Goal: Register for event/course

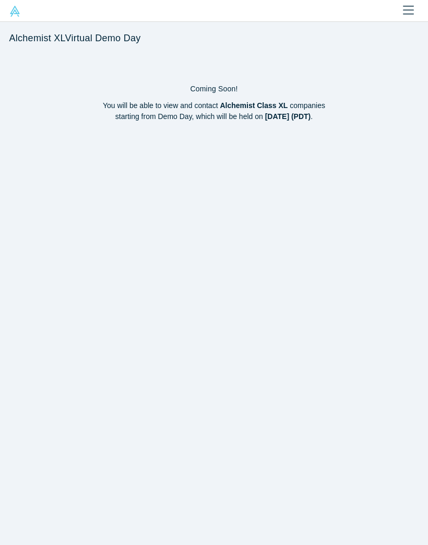
click at [308, 378] on div "Coming Soon! You will be able to view and contact Alchemist Class XL companies …" at bounding box center [214, 298] width 428 height 493
click at [338, 402] on div "Coming Soon! You will be able to view and contact Alchemist Class XL companies …" at bounding box center [214, 298] width 428 height 493
click at [266, 525] on div "Coming Soon! You will be able to view and contact Alchemist Class XL companies …" at bounding box center [214, 298] width 428 height 493
